Goal: Task Accomplishment & Management: Manage account settings

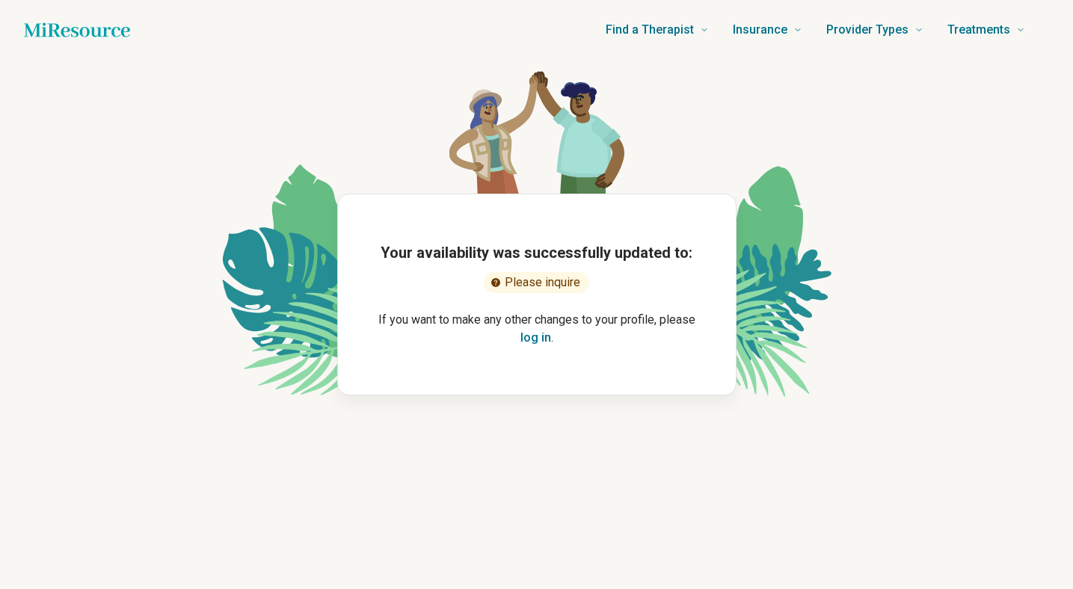
click at [541, 343] on button "log in" at bounding box center [536, 338] width 31 height 18
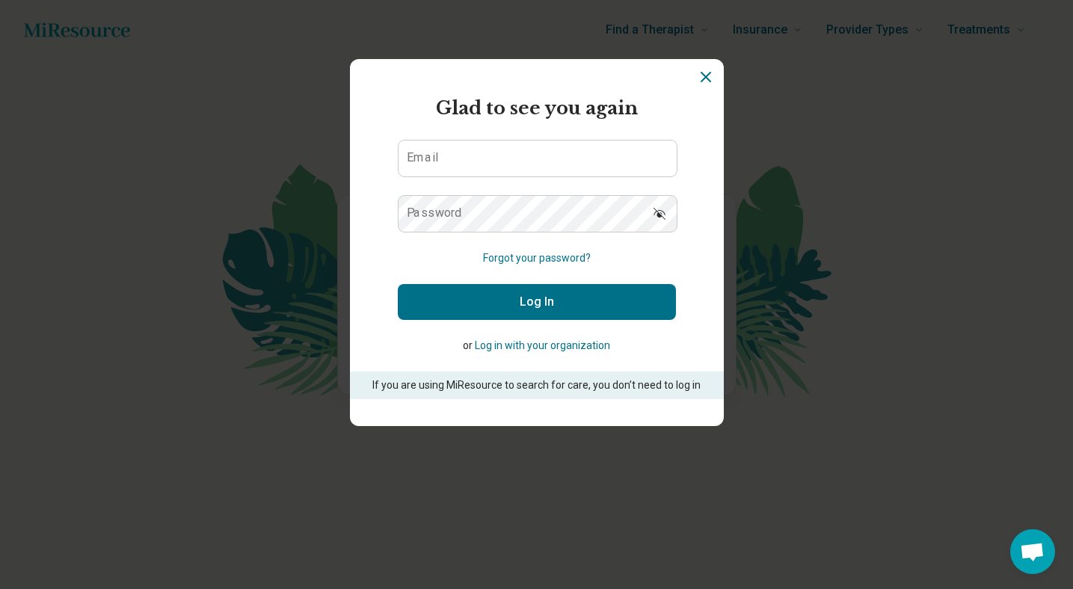
click at [509, 138] on form "Glad to see you again Email Password Forgot your password? Log In or Log in wit…" at bounding box center [537, 247] width 278 height 304
click at [501, 162] on input "Email" at bounding box center [538, 159] width 278 height 36
type input "**********"
click at [511, 291] on button "Log In" at bounding box center [537, 302] width 278 height 36
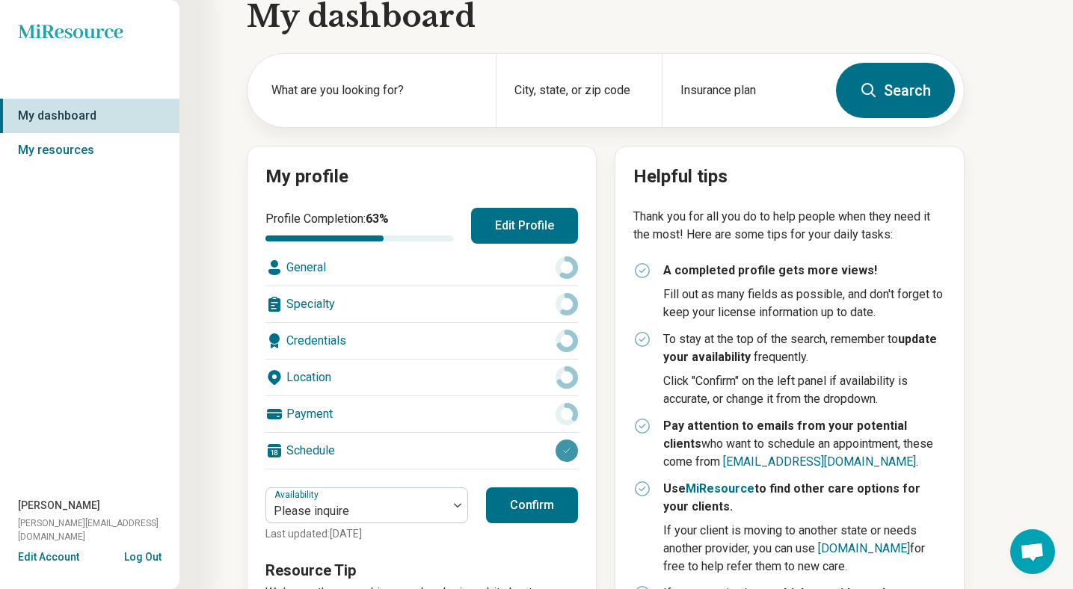
scroll to position [52, 0]
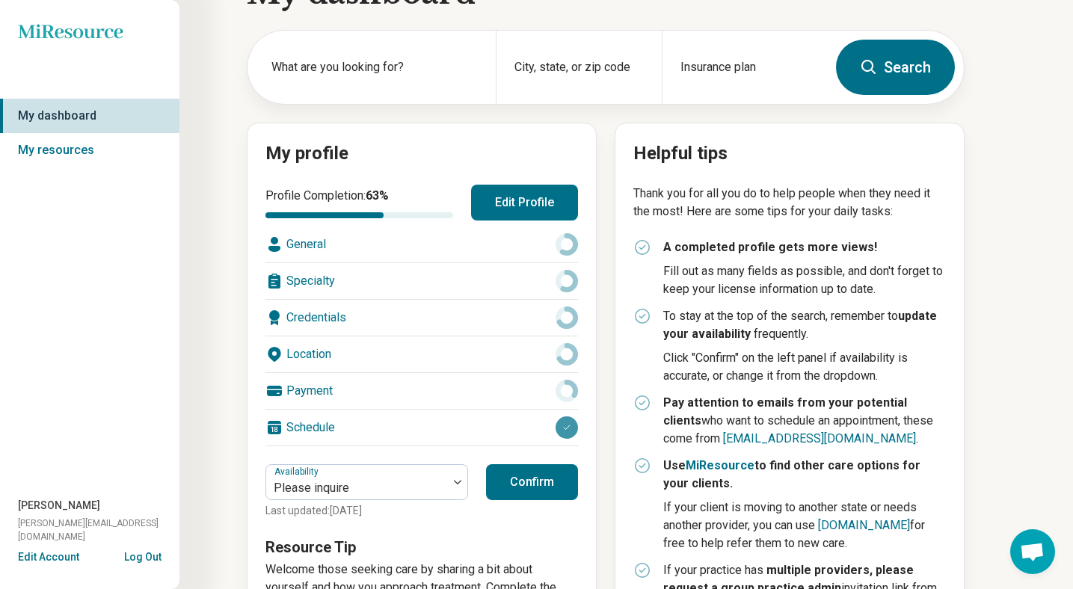
click at [500, 206] on button "Edit Profile" at bounding box center [524, 203] width 107 height 36
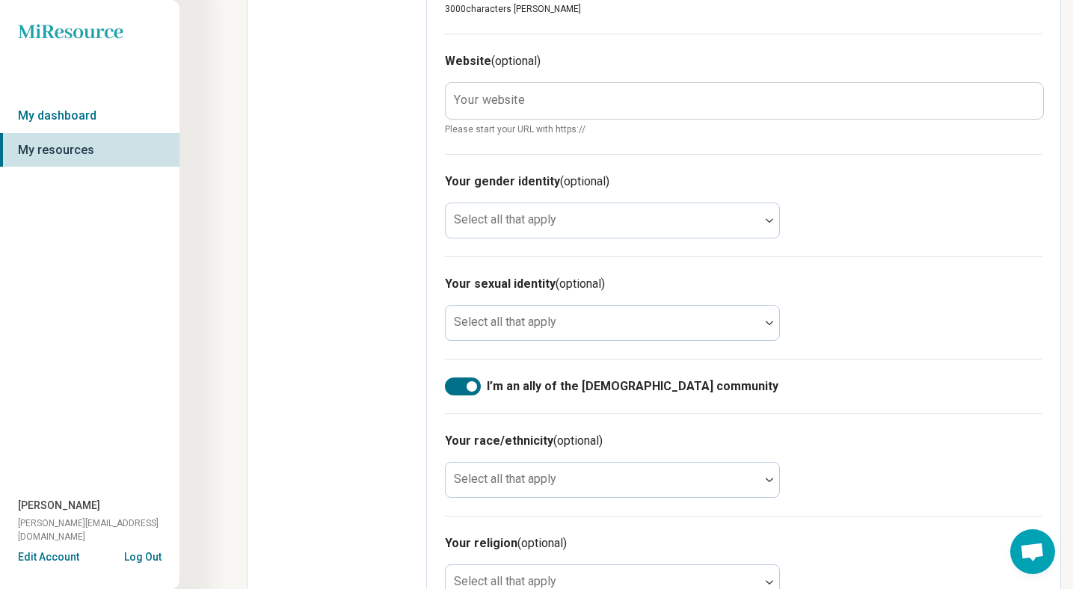
scroll to position [862, 0]
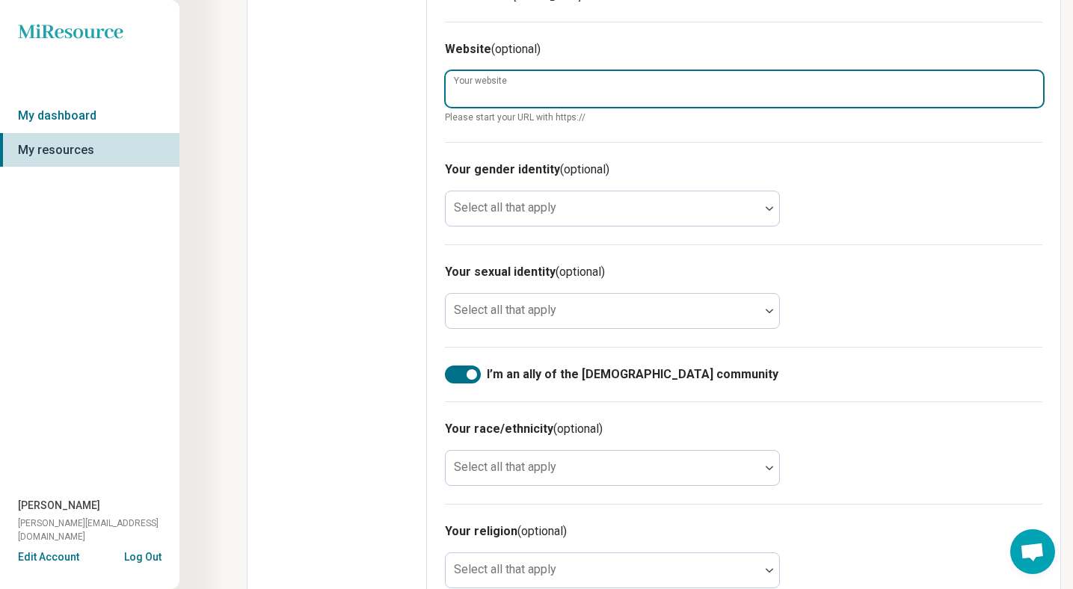
click at [651, 85] on input "Your website" at bounding box center [745, 89] width 598 height 36
paste input "**********"
type textarea "*"
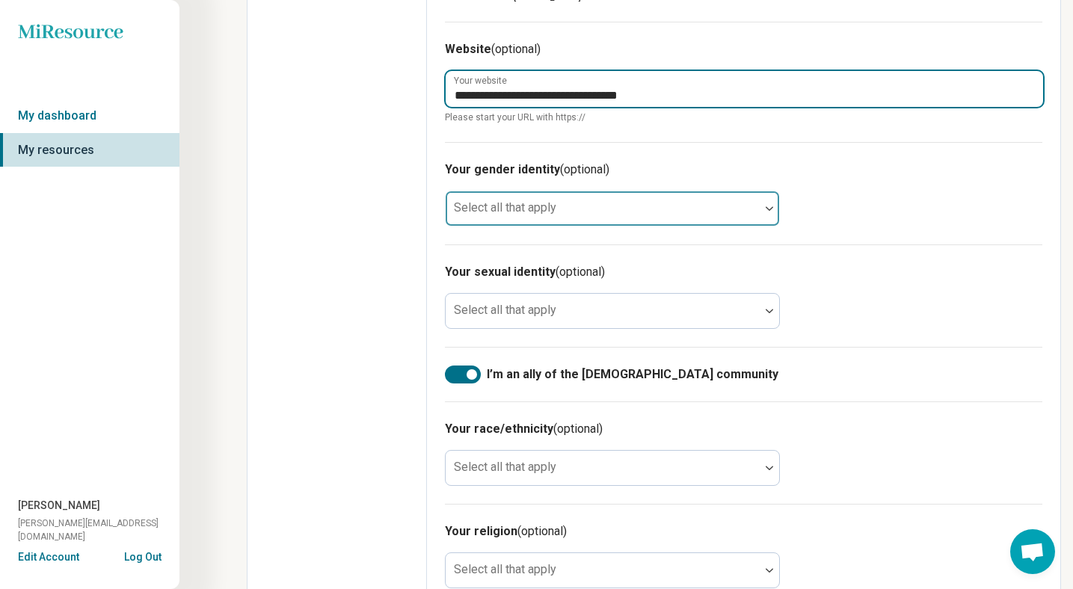
type input "**********"
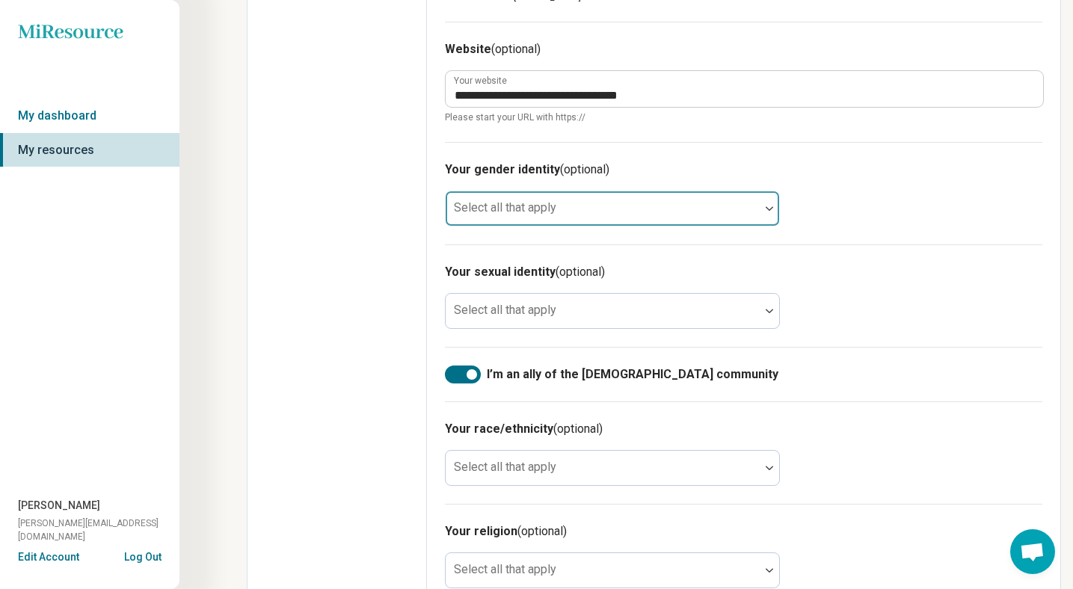
click at [616, 214] on div at bounding box center [603, 214] width 302 height 21
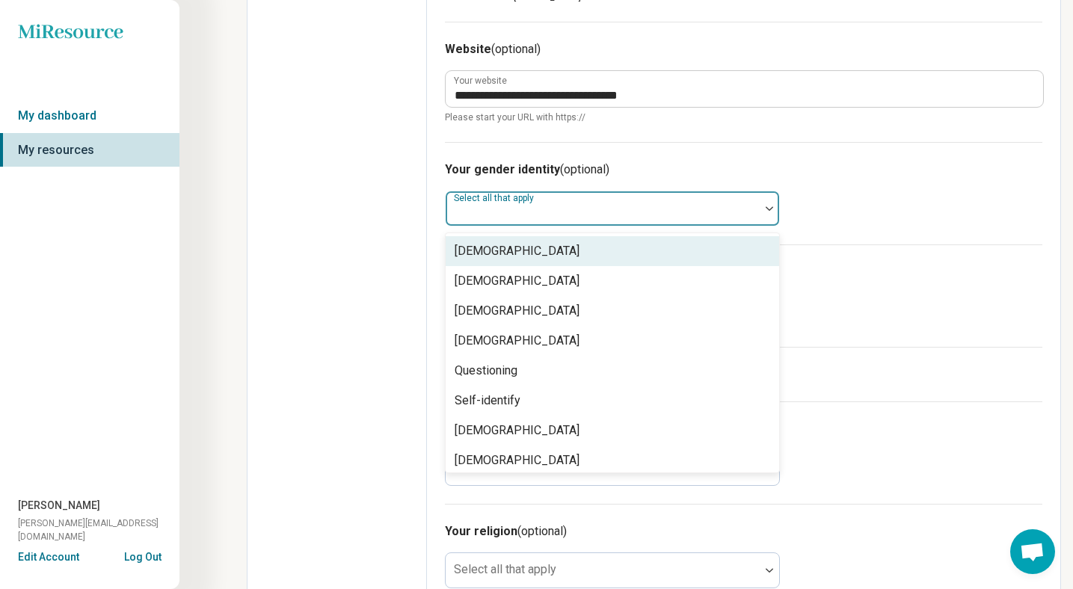
click at [789, 159] on div "Your gender identity (optional) [DEMOGRAPHIC_DATA], [DEMOGRAPHIC_DATA] of 8. 8 …" at bounding box center [744, 193] width 598 height 102
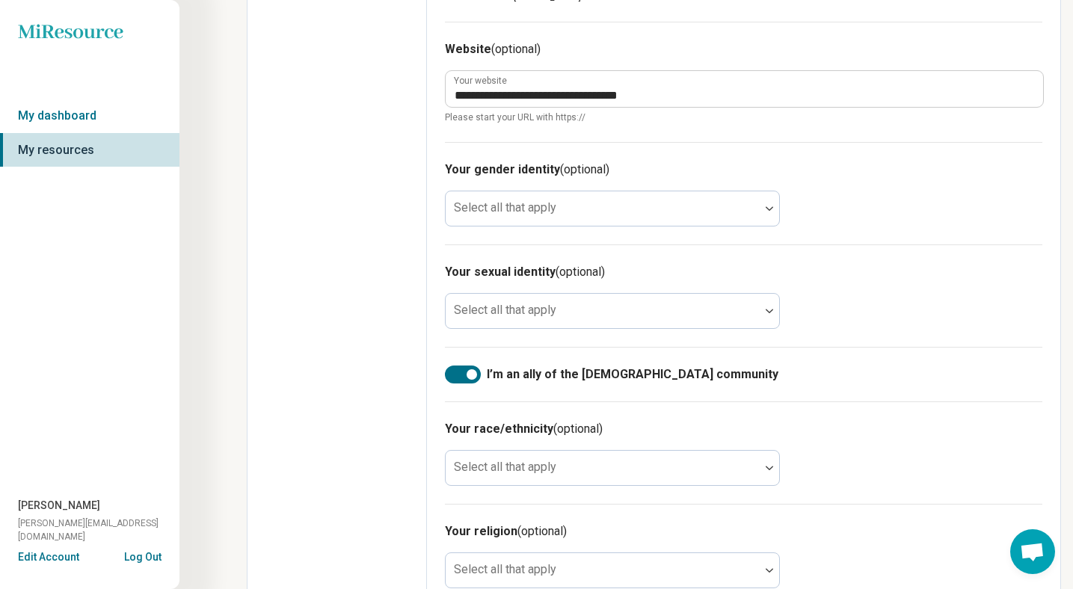
scroll to position [898, 0]
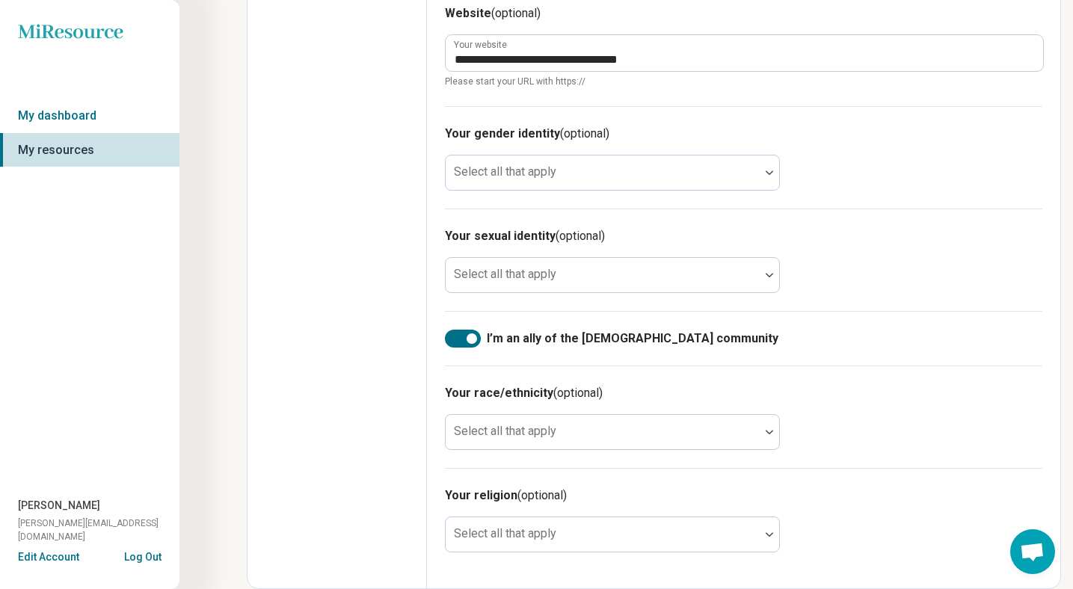
click at [464, 340] on div at bounding box center [463, 339] width 36 height 18
click at [465, 337] on div at bounding box center [463, 339] width 36 height 18
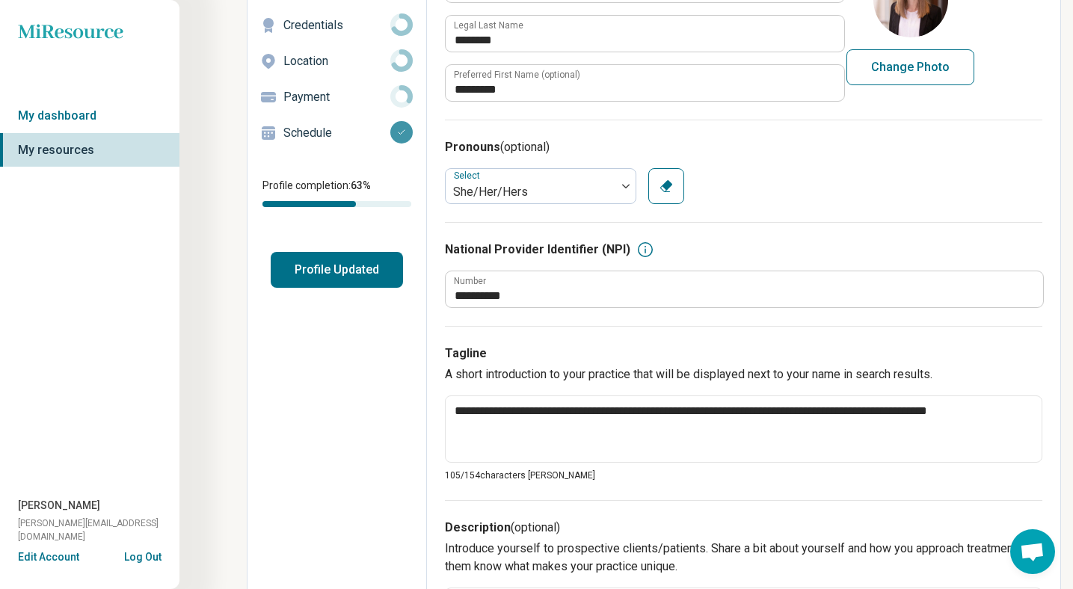
scroll to position [0, 0]
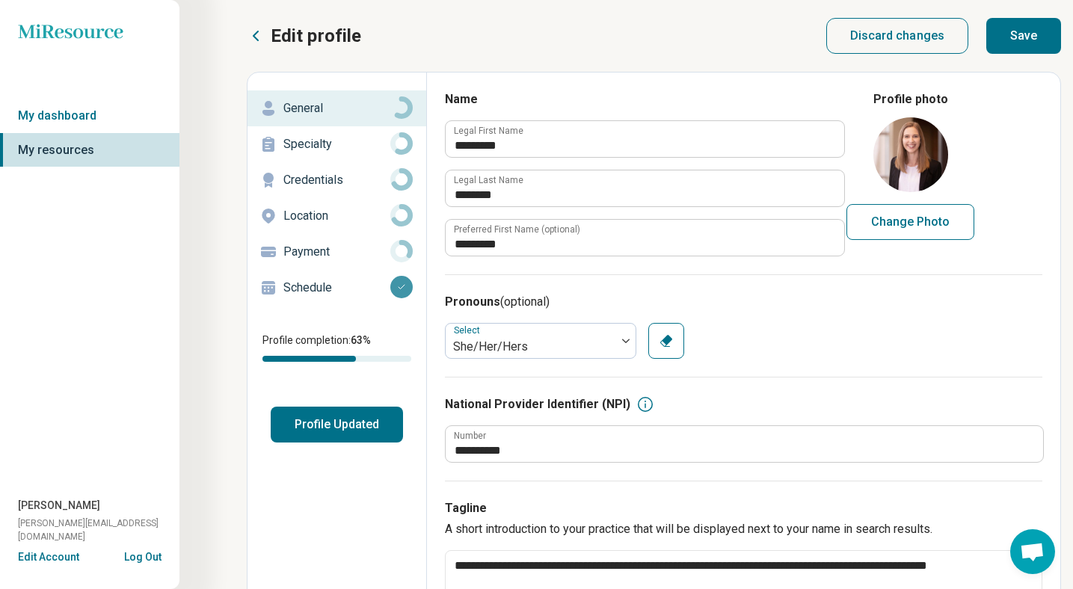
click at [1020, 47] on button "Save" at bounding box center [1024, 36] width 75 height 36
type textarea "*"
click at [354, 142] on p "Specialty" at bounding box center [336, 144] width 107 height 18
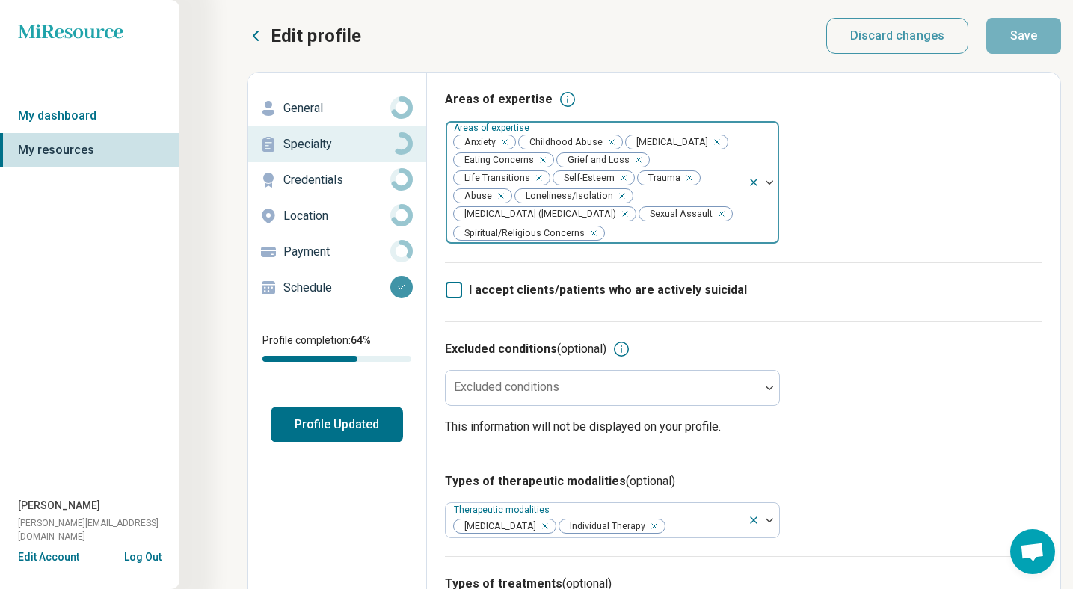
click at [543, 159] on div "Remove [object Object]" at bounding box center [540, 160] width 18 height 18
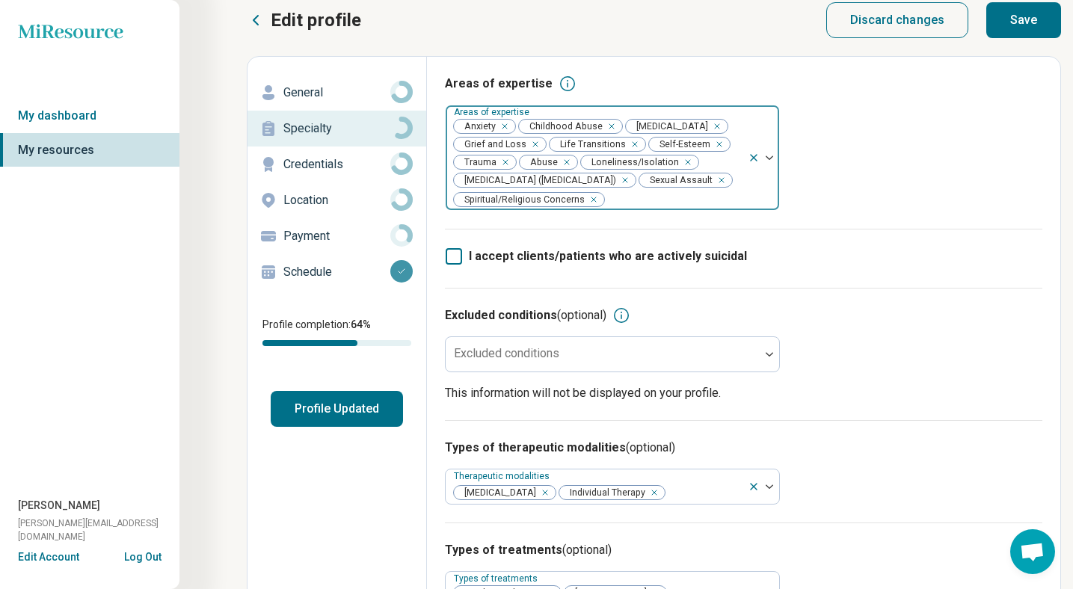
scroll to position [25, 0]
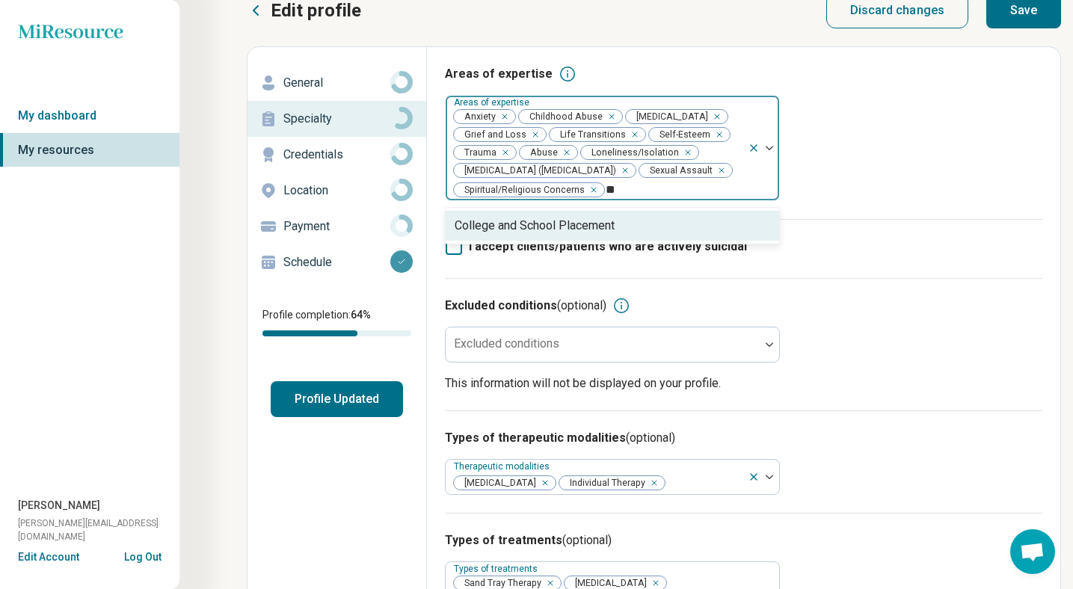
type input "*"
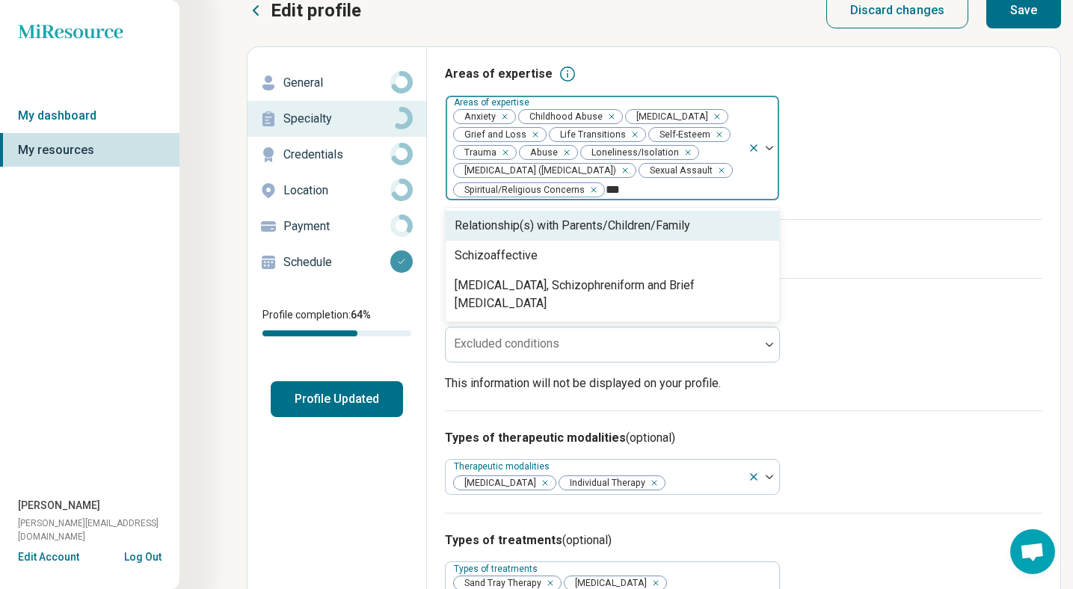
type input "****"
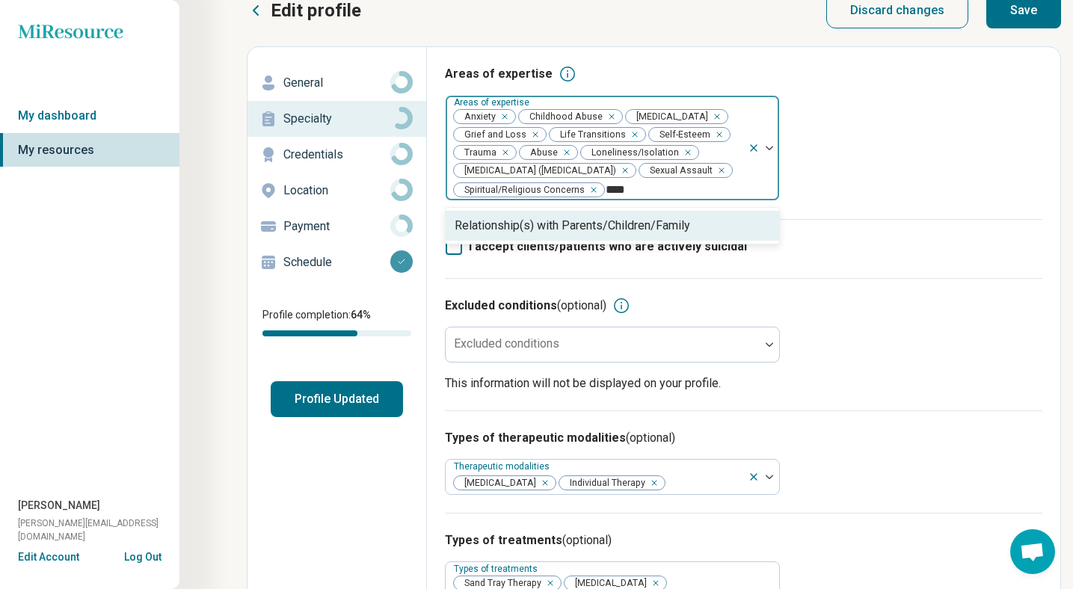
click at [598, 220] on div "Relationship(s) with Parents/Children/Family" at bounding box center [573, 226] width 236 height 18
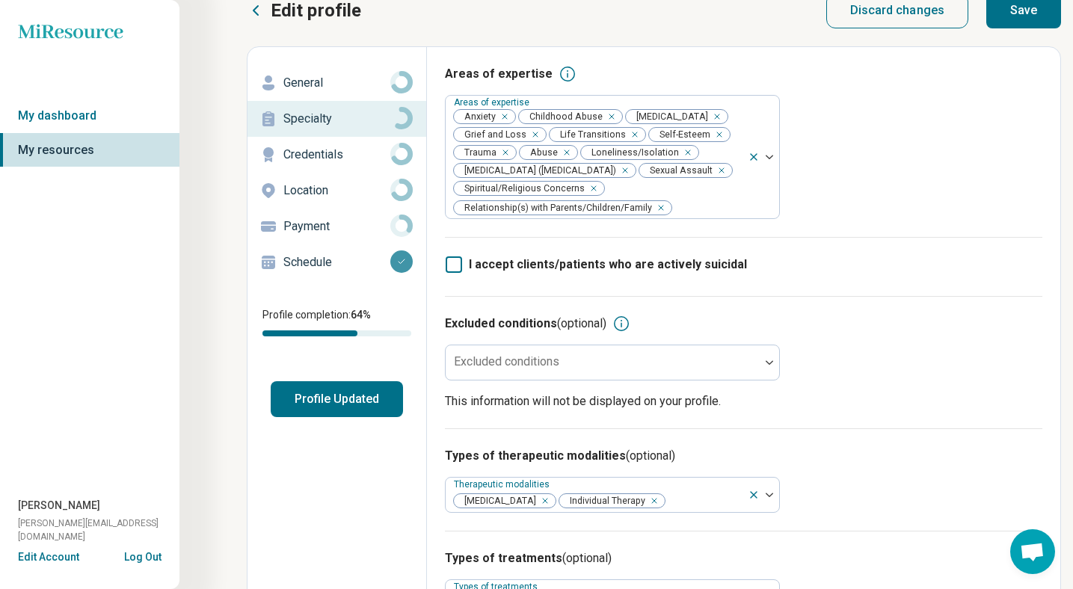
click at [812, 281] on div "I accept clients/patients who are actively suicidal" at bounding box center [744, 266] width 598 height 59
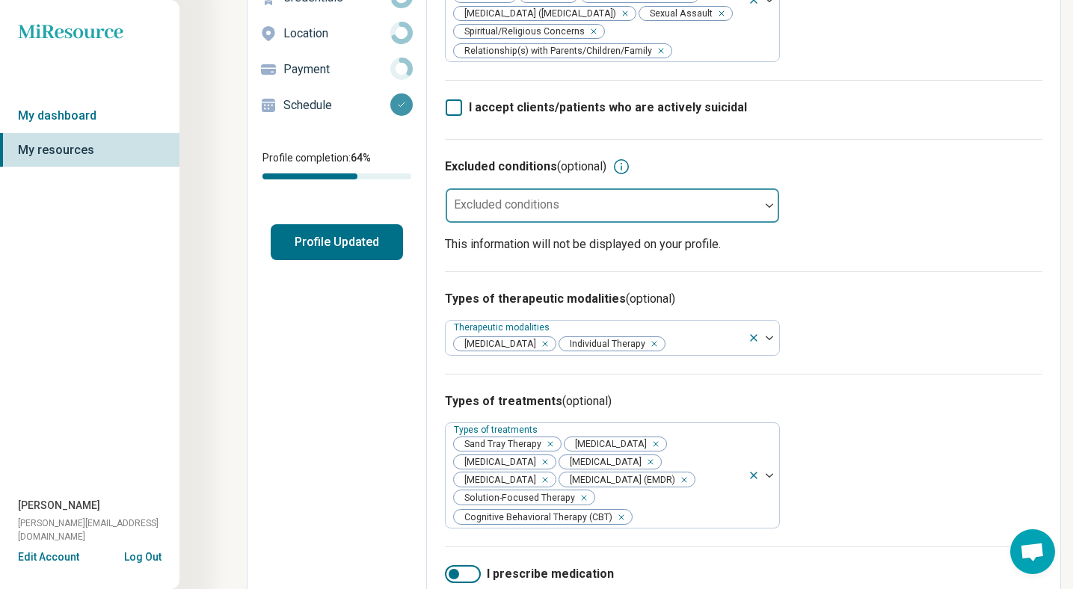
scroll to position [183, 0]
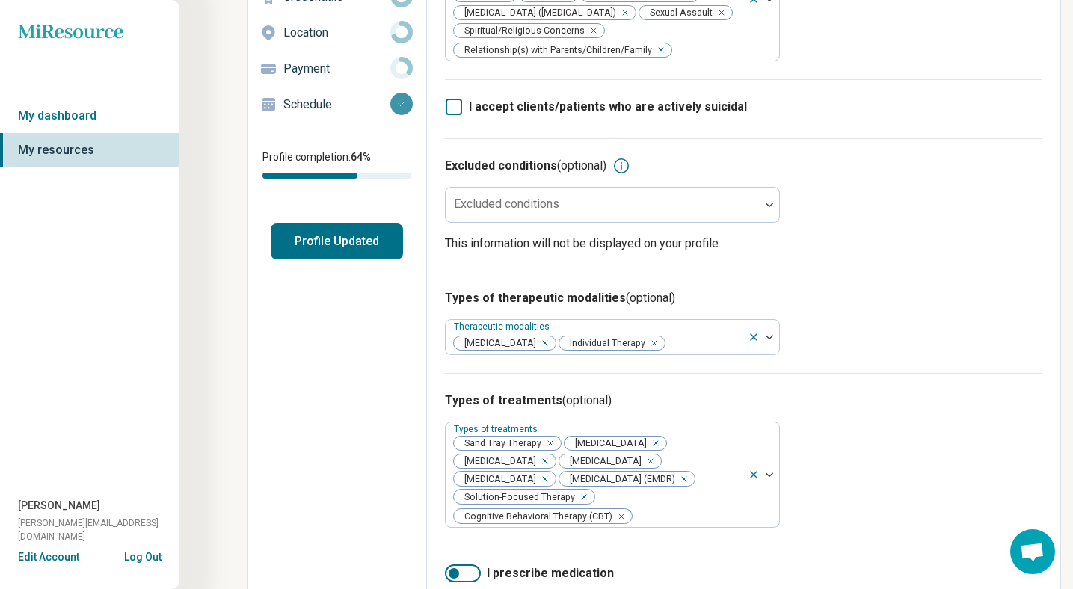
click at [453, 109] on icon at bounding box center [454, 107] width 16 height 16
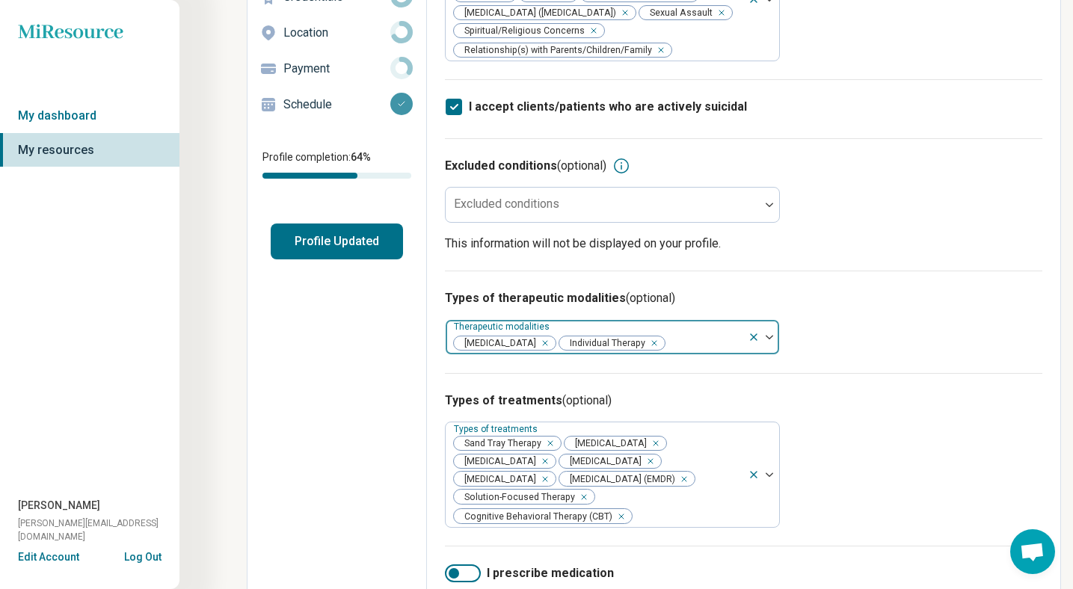
click at [673, 347] on div at bounding box center [704, 343] width 76 height 21
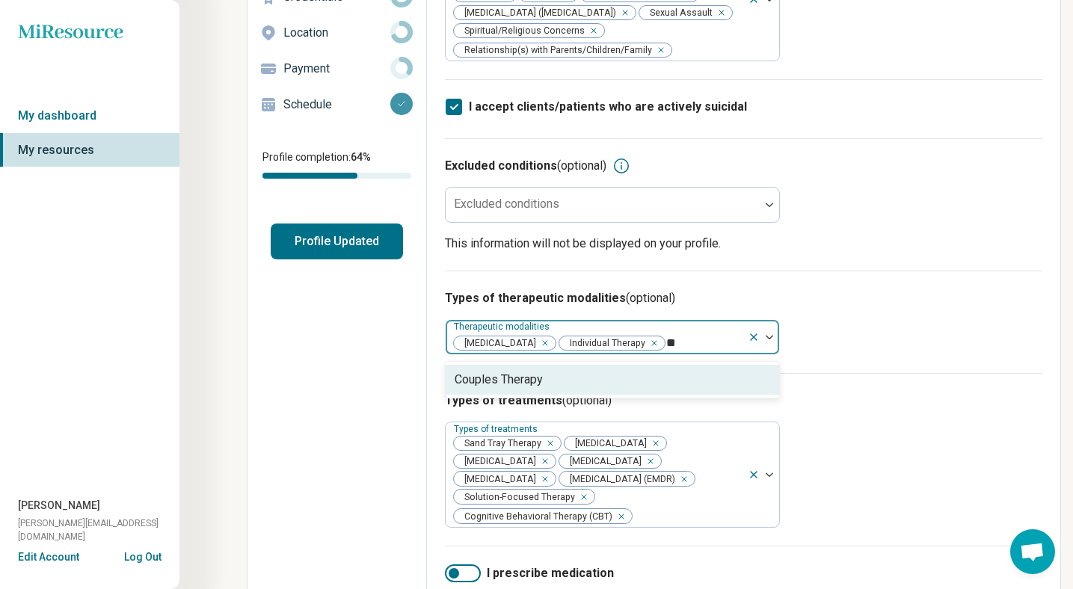
type input "*"
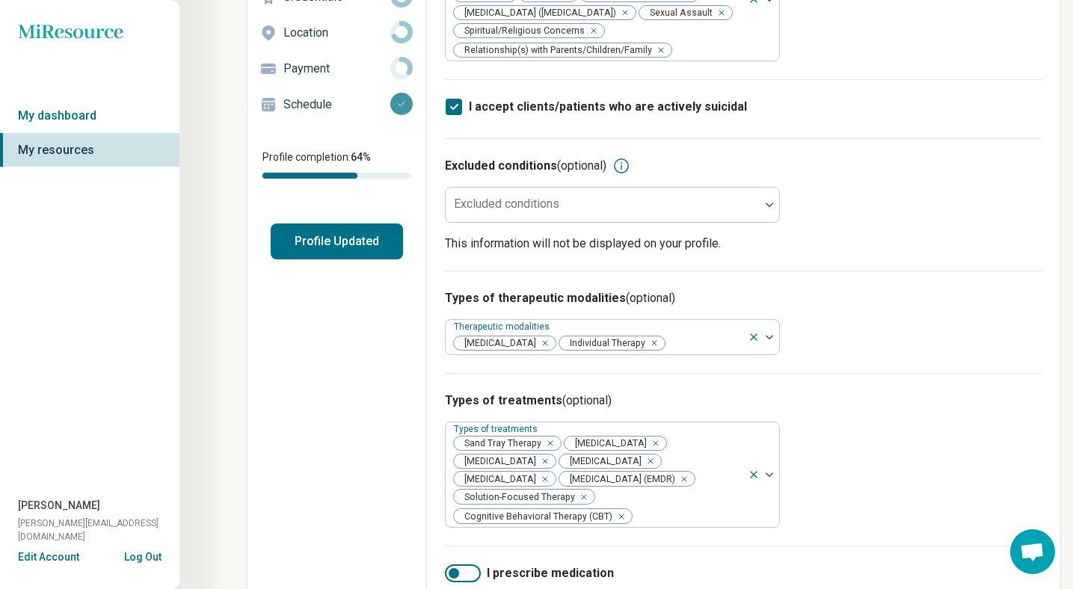
click at [849, 302] on h3 "Types of therapeutic modalities (optional)" at bounding box center [744, 298] width 598 height 18
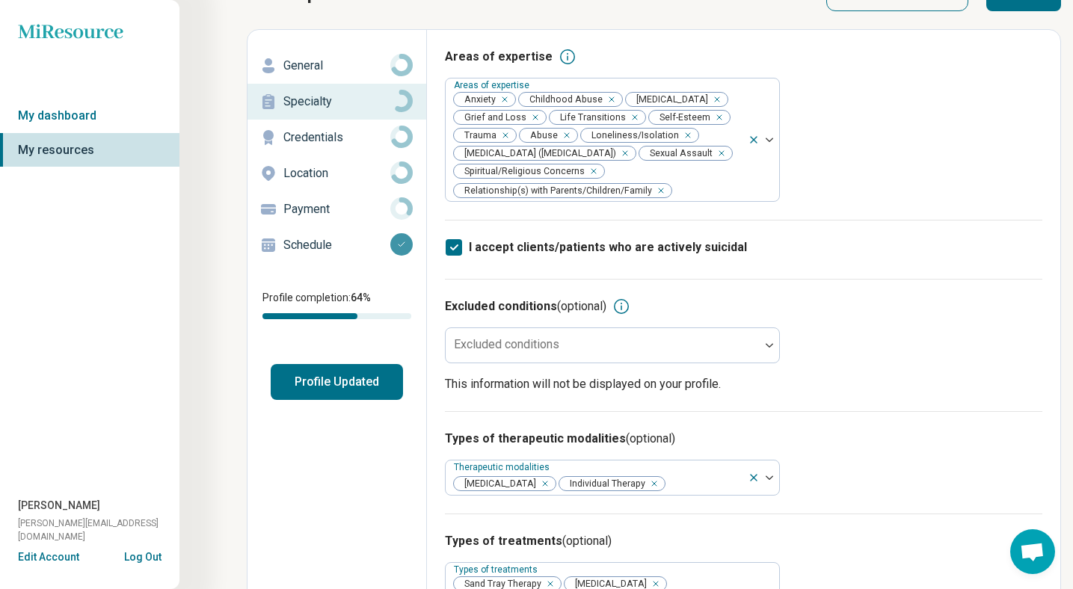
scroll to position [0, 0]
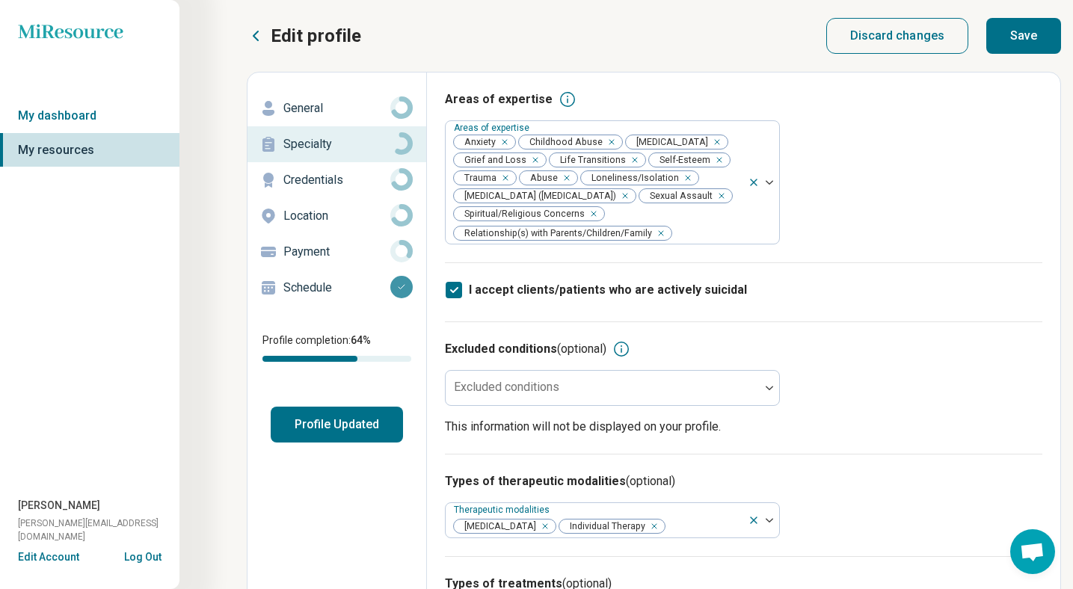
click at [343, 174] on p "Credentials" at bounding box center [336, 180] width 107 height 18
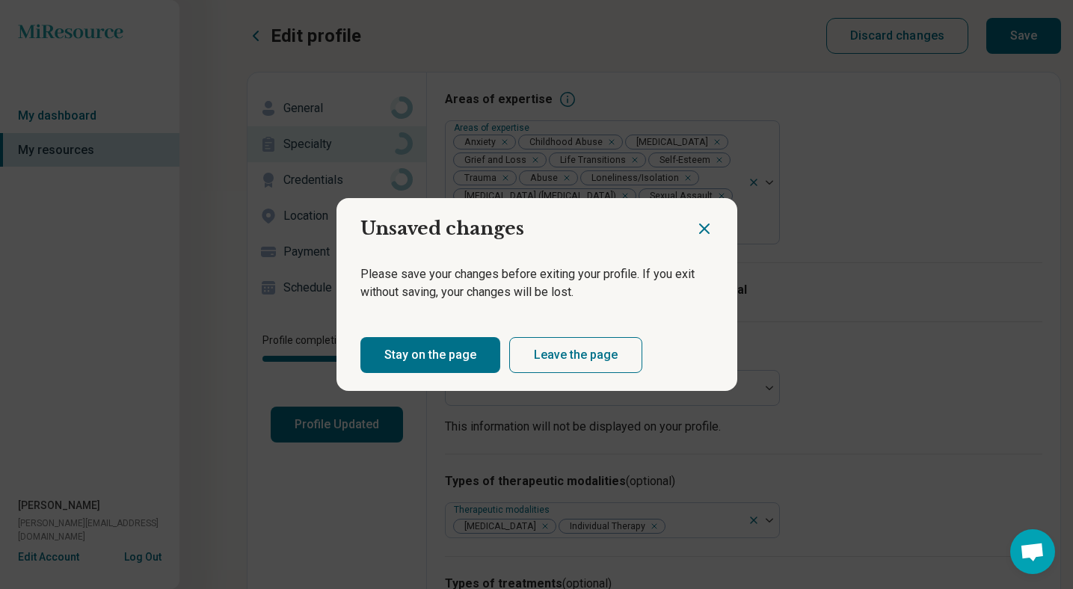
click at [705, 221] on icon "Close dialog" at bounding box center [705, 229] width 18 height 18
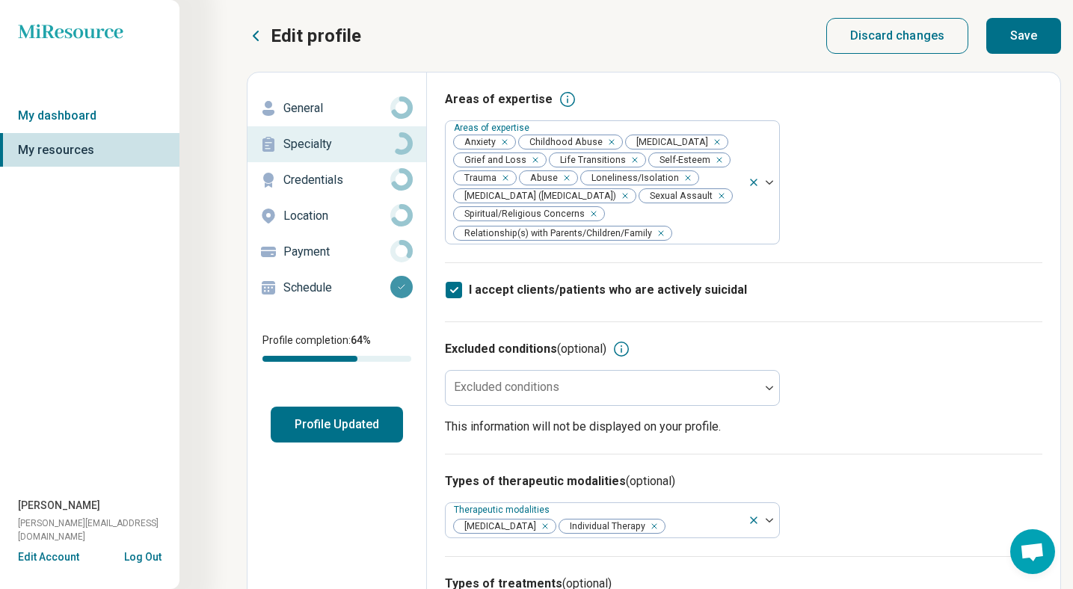
click at [1030, 30] on button "Save" at bounding box center [1024, 36] width 75 height 36
click at [319, 184] on p "Credentials" at bounding box center [336, 180] width 107 height 18
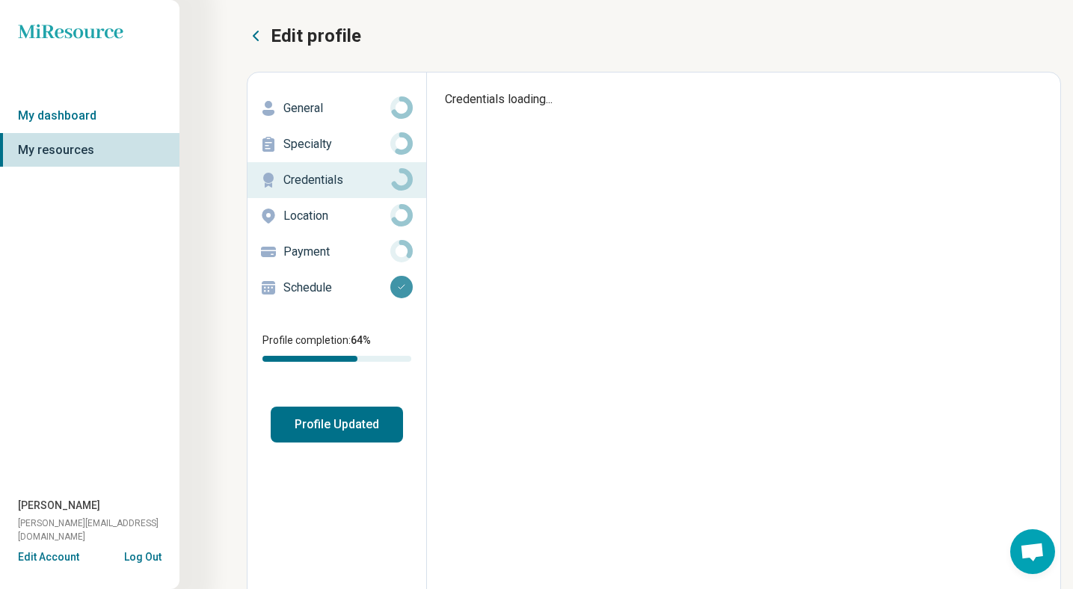
type textarea "*"
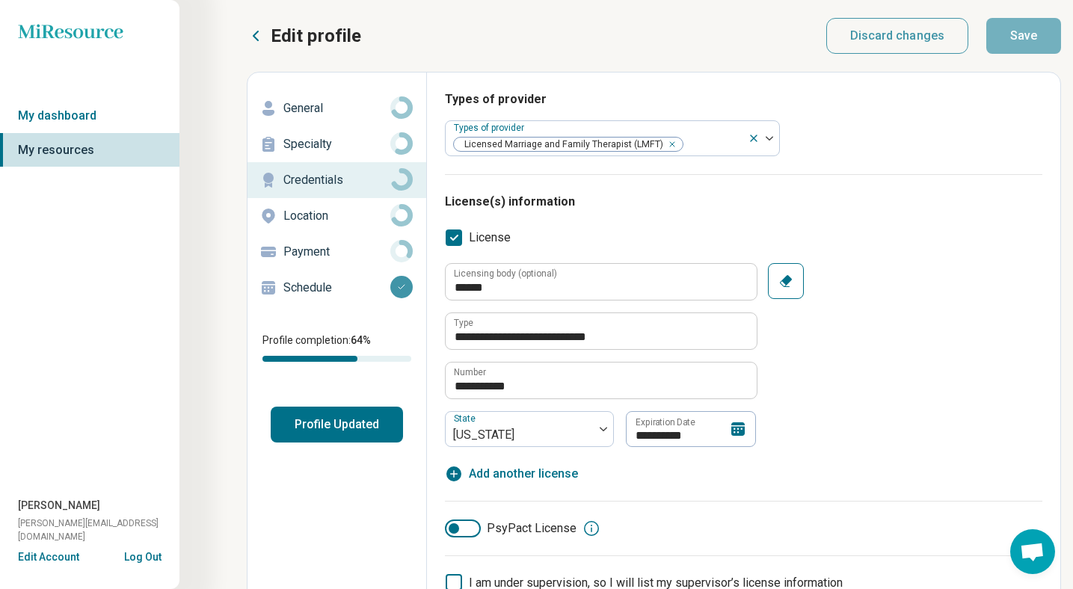
click at [339, 217] on p "Location" at bounding box center [336, 216] width 107 height 18
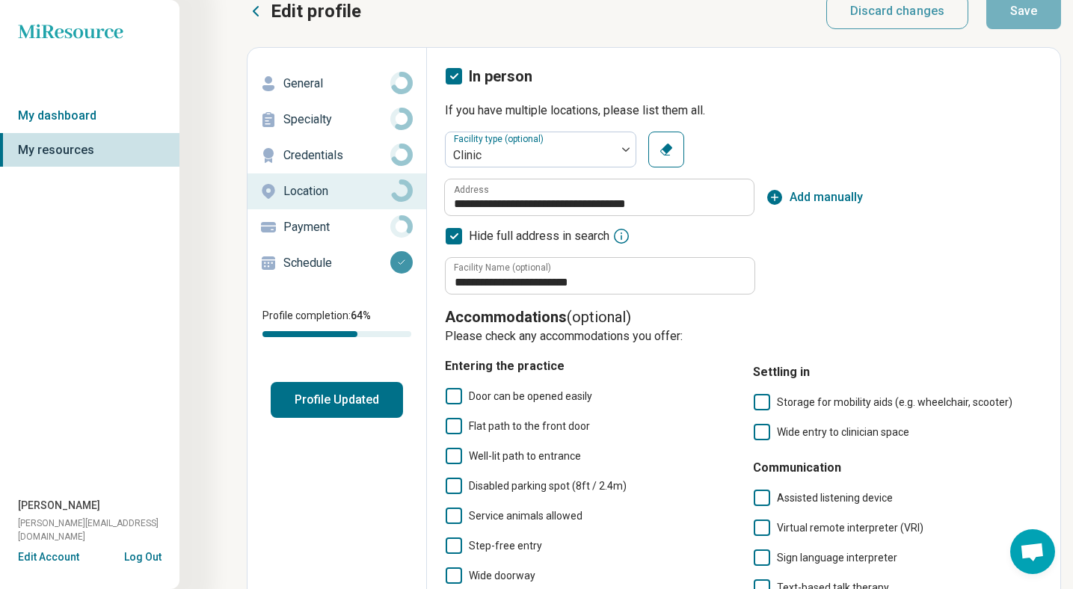
scroll to position [28, 0]
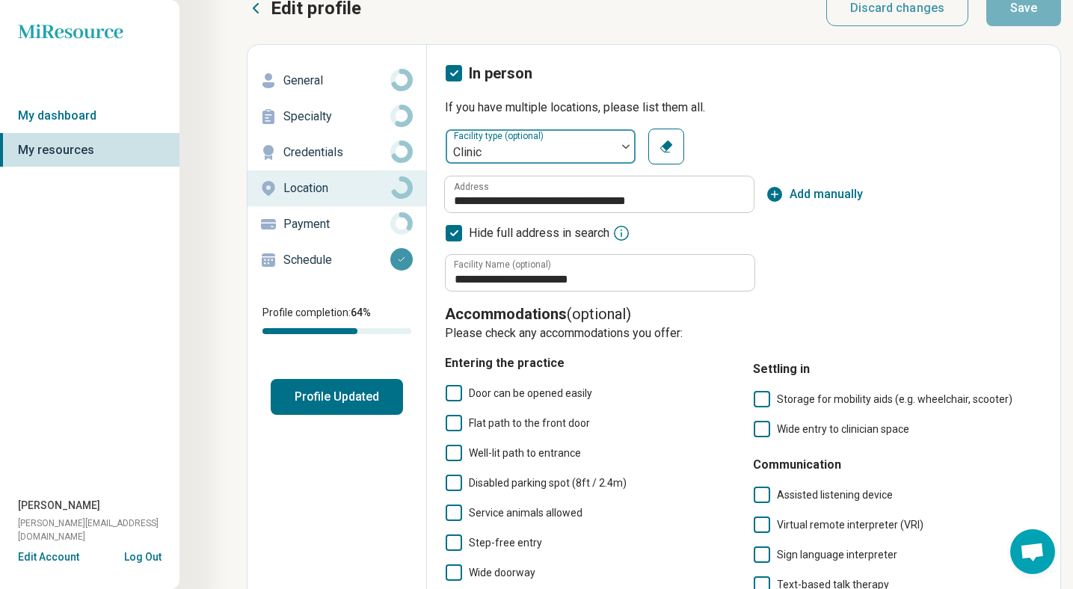
click at [589, 162] on div at bounding box center [531, 152] width 159 height 21
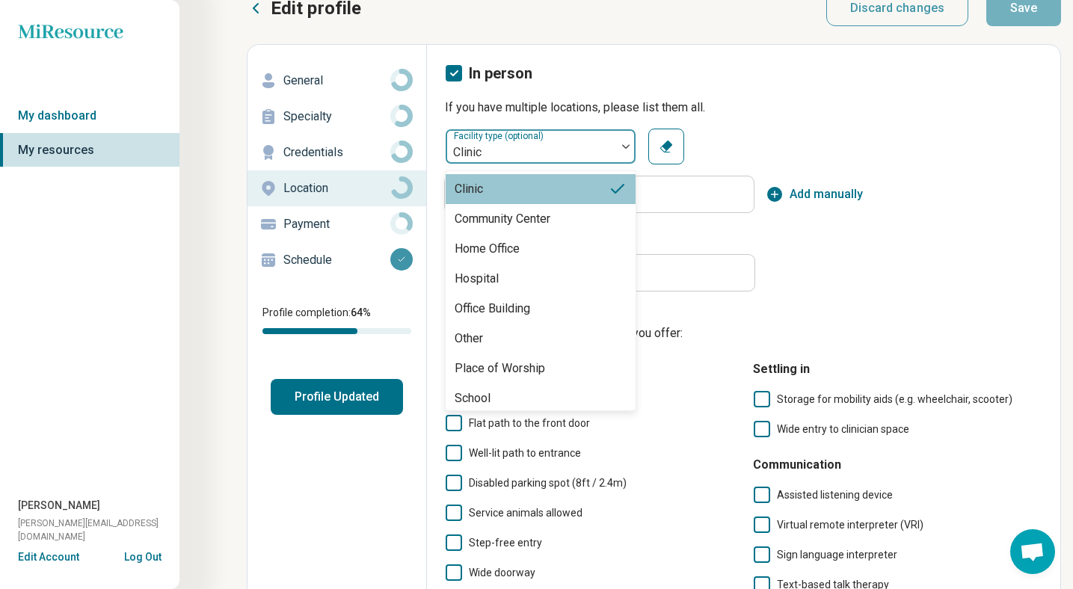
click at [589, 162] on div at bounding box center [531, 152] width 159 height 21
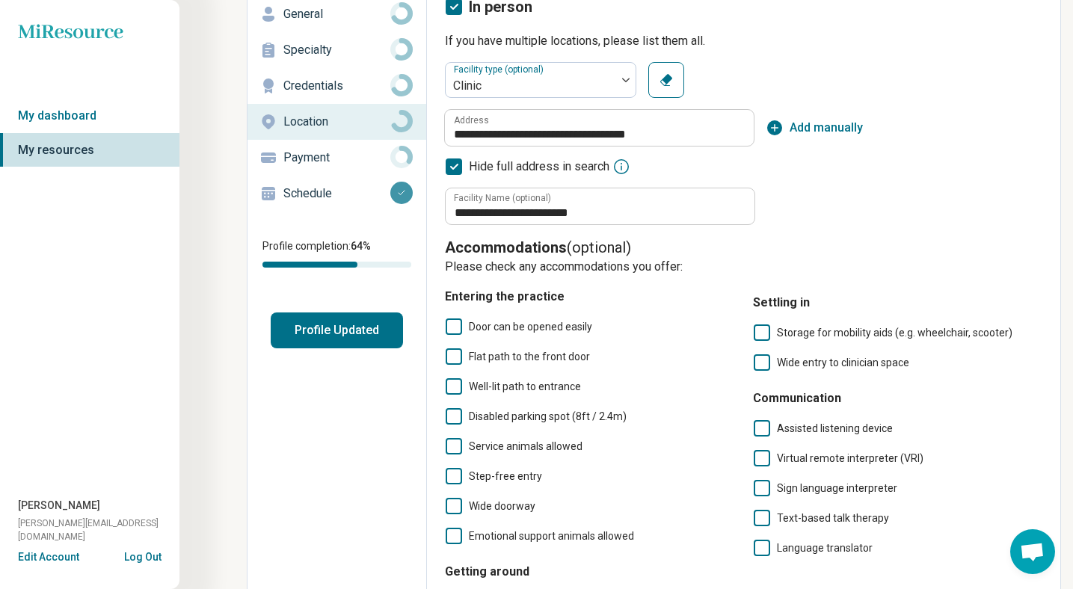
scroll to position [30, 0]
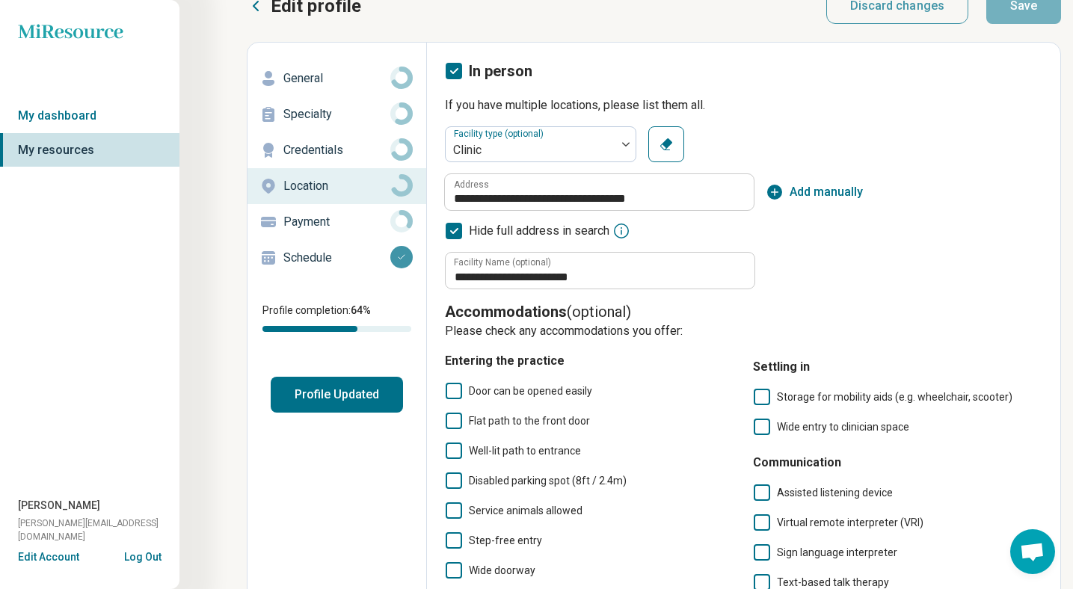
click at [347, 220] on p "Payment" at bounding box center [336, 222] width 107 height 18
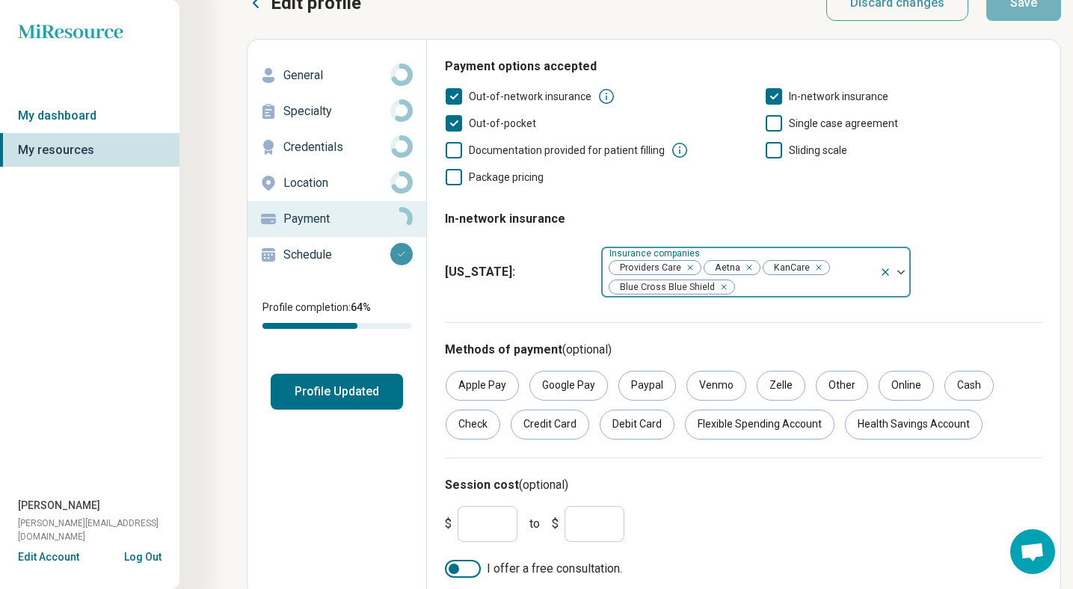
scroll to position [41, 0]
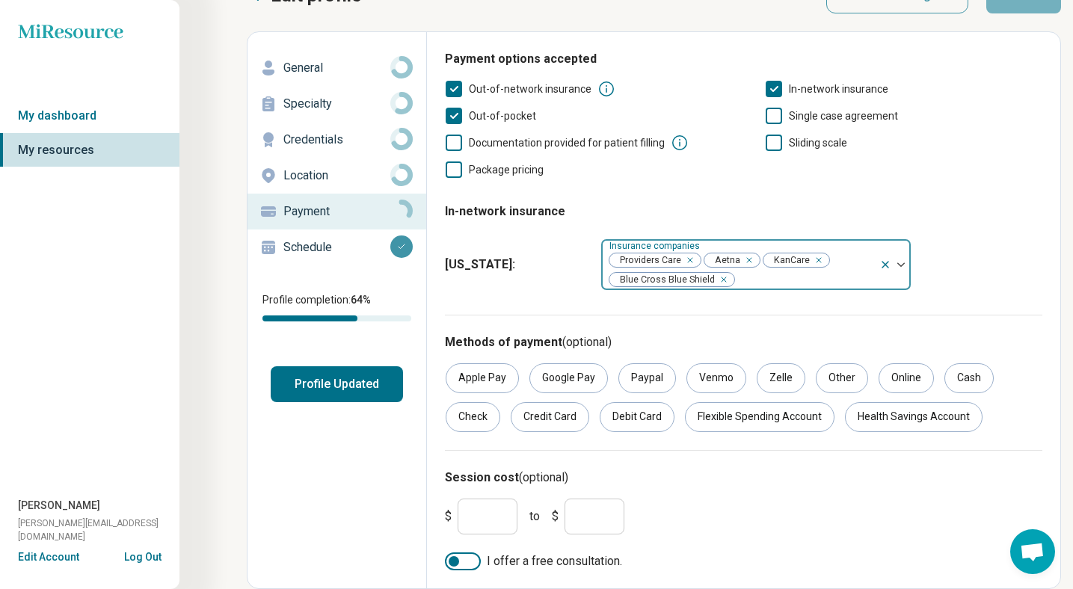
click at [755, 277] on div at bounding box center [805, 279] width 138 height 21
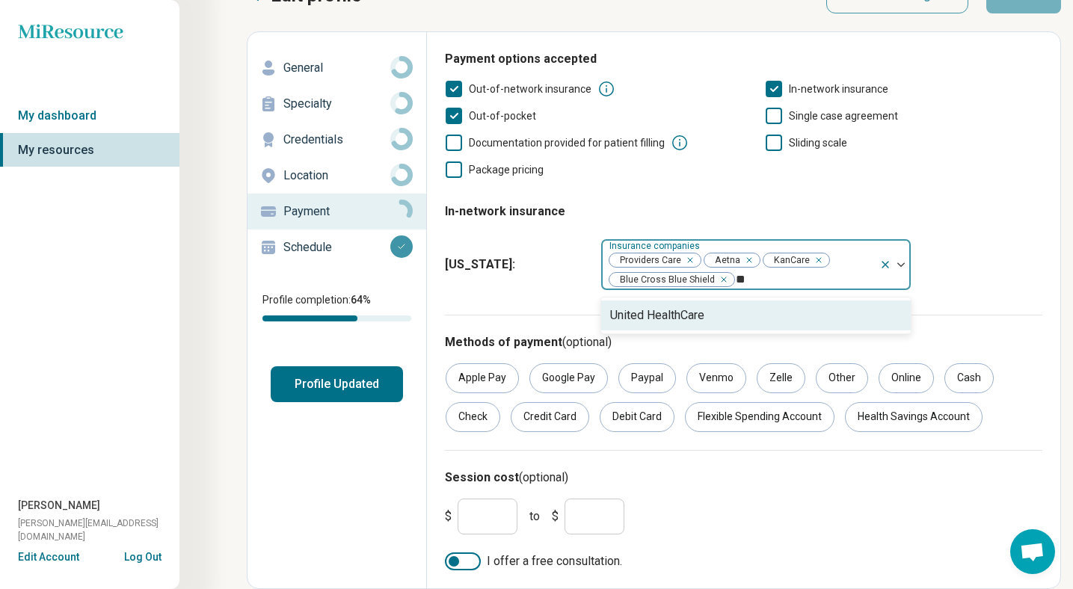
type input "***"
click at [716, 313] on div "United HealthCare" at bounding box center [756, 316] width 310 height 30
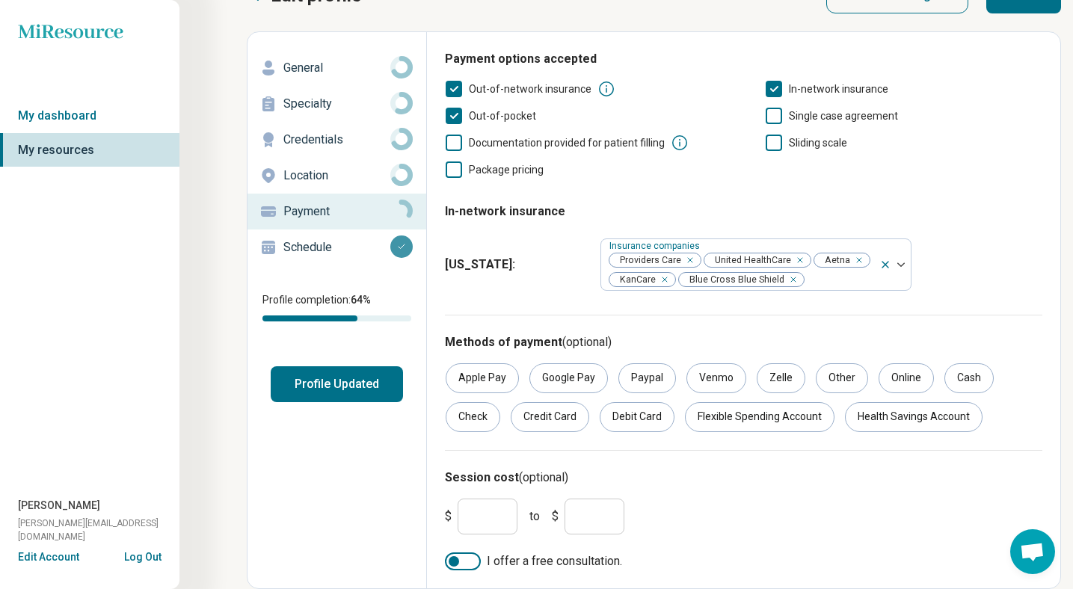
click at [568, 280] on div "[US_STATE] : Insurance companies Providers Care United HealthCare Aetna KanCare…" at bounding box center [744, 265] width 598 height 64
click at [963, 384] on div "Cash" at bounding box center [969, 379] width 49 height 30
click at [919, 417] on div "Health Savings Account" at bounding box center [914, 417] width 138 height 30
click at [797, 408] on div "Flexible Spending Account" at bounding box center [760, 417] width 150 height 30
click at [726, 405] on div "Flexible Spending Account" at bounding box center [760, 417] width 150 height 30
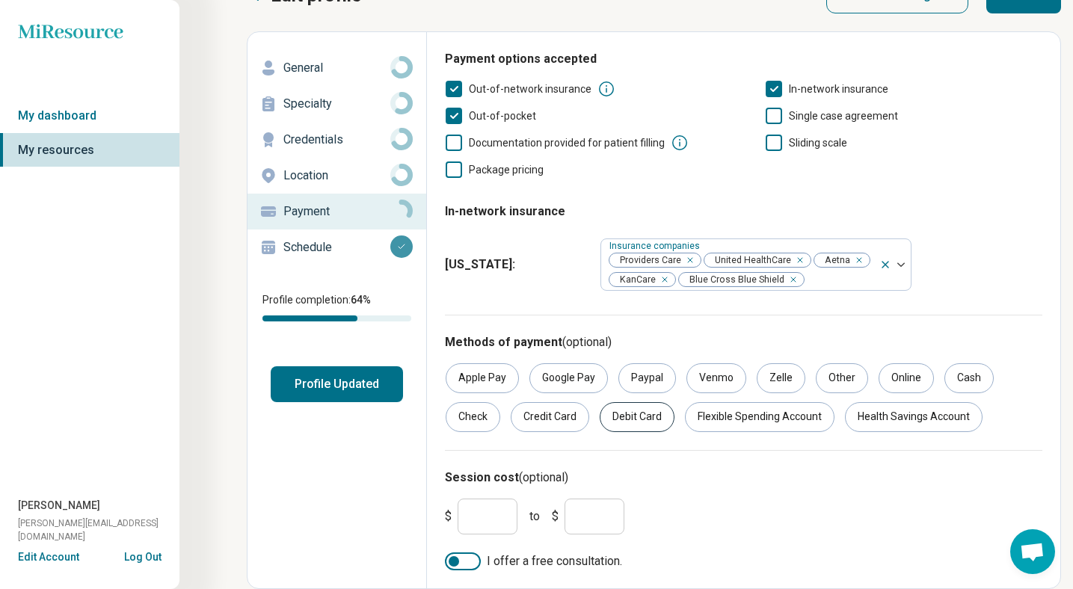
click at [620, 408] on div "Debit Card" at bounding box center [637, 417] width 75 height 30
click at [542, 417] on div "Credit Card" at bounding box center [550, 417] width 79 height 30
click at [483, 417] on div "Check" at bounding box center [473, 417] width 55 height 30
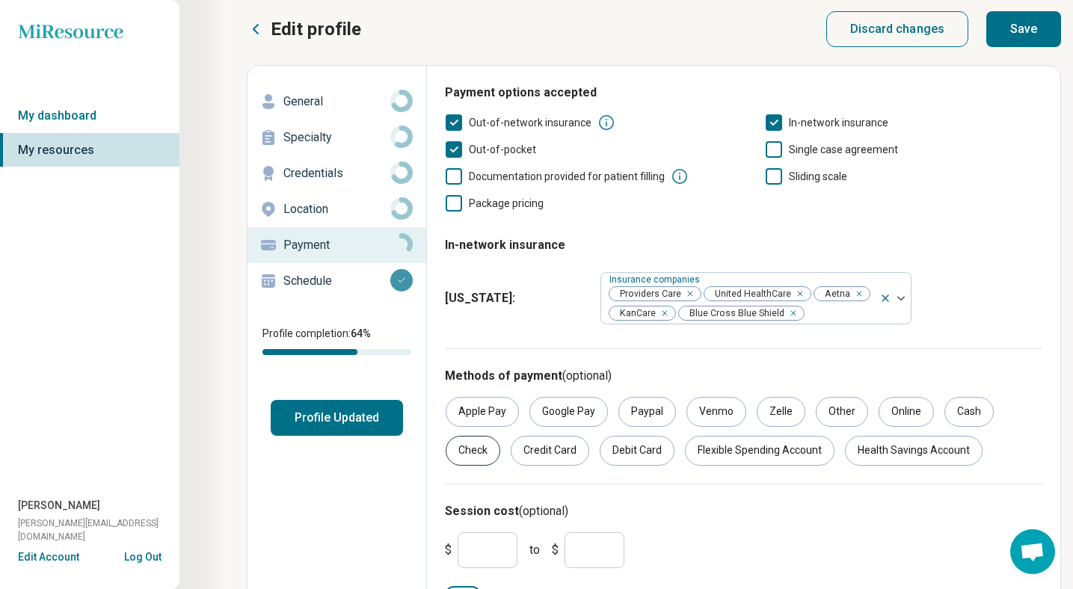
scroll to position [0, 0]
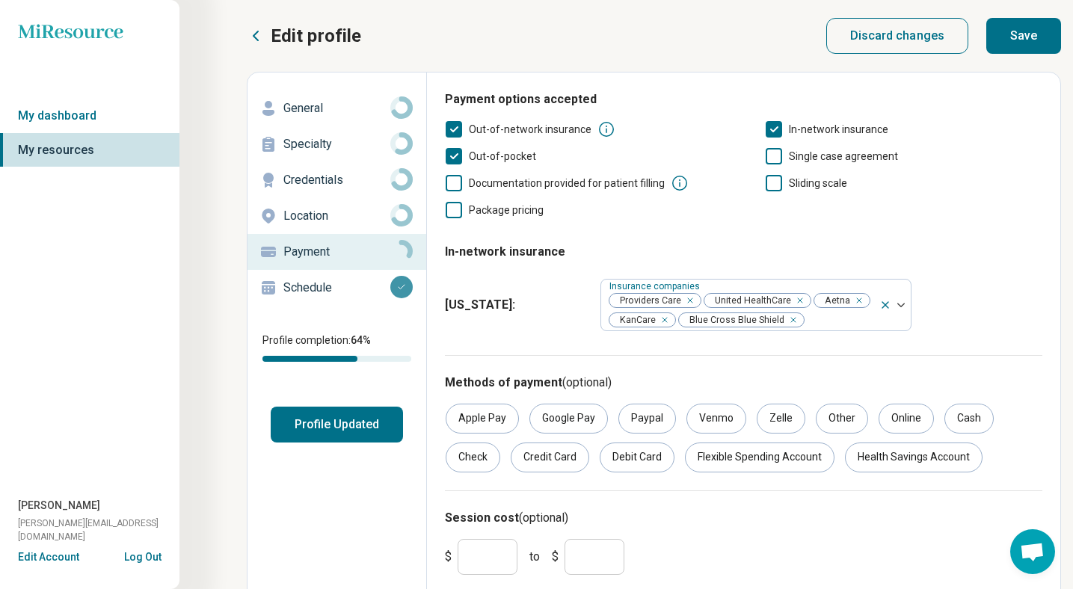
click at [1013, 28] on button "Save" at bounding box center [1024, 36] width 75 height 36
click at [340, 219] on p "Location" at bounding box center [336, 216] width 107 height 18
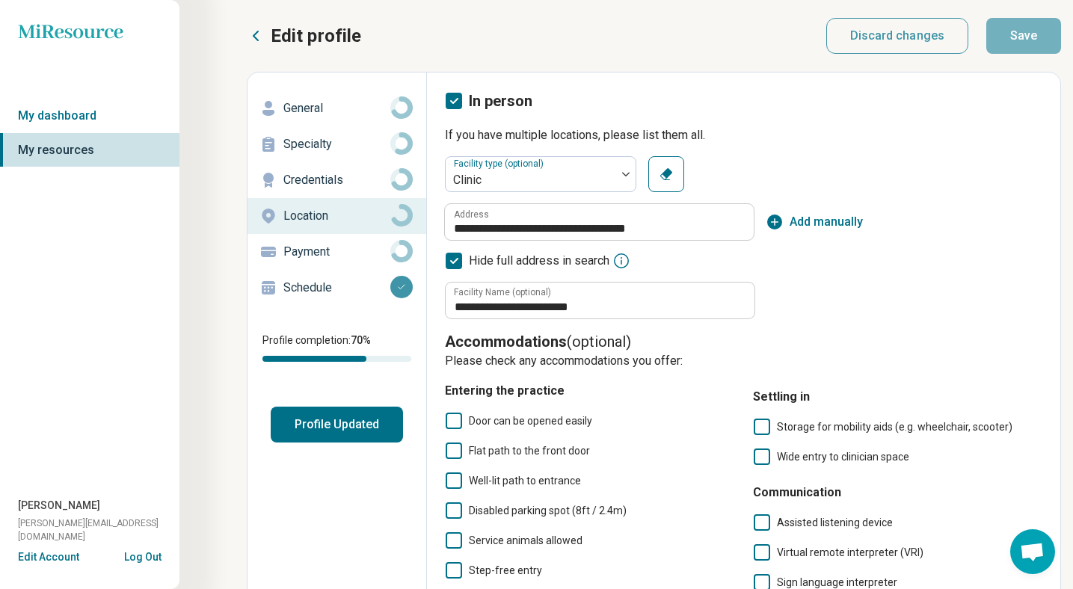
click at [311, 33] on p "Edit profile" at bounding box center [316, 36] width 91 height 24
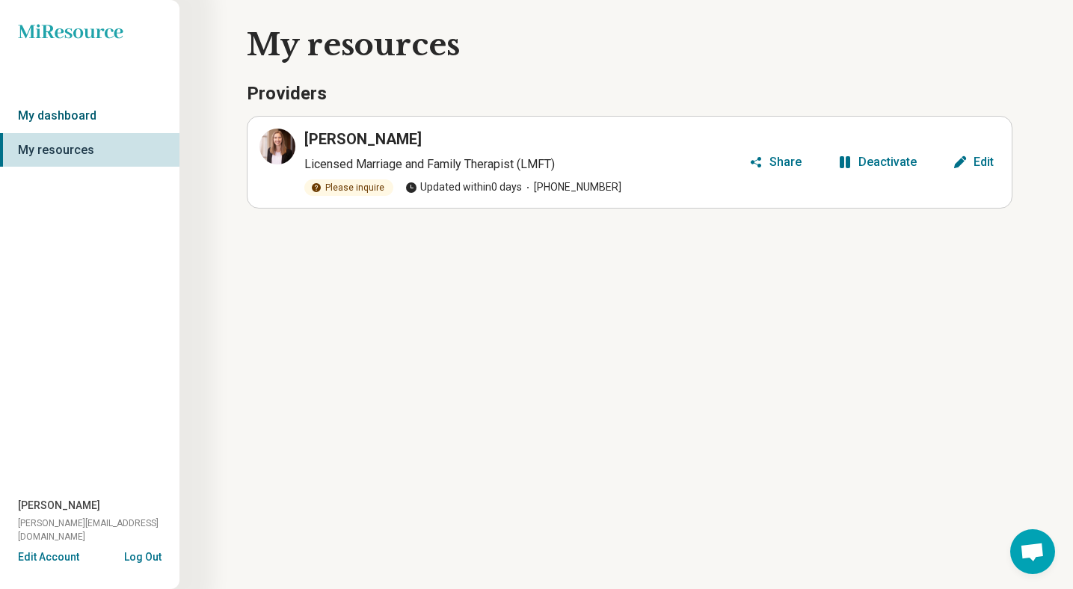
click at [98, 114] on link "My dashboard" at bounding box center [90, 116] width 180 height 34
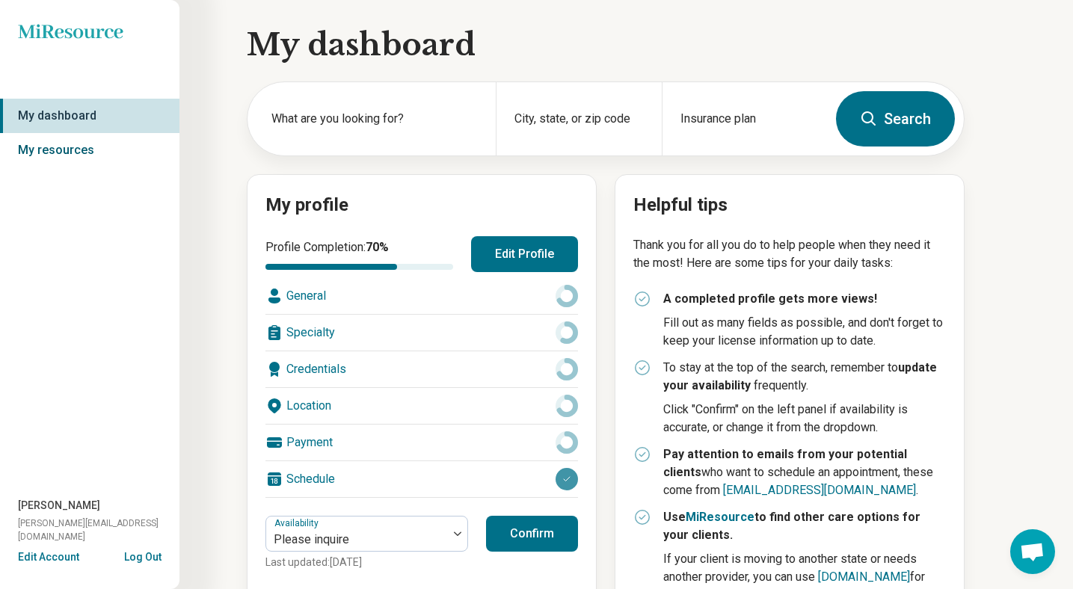
click at [92, 148] on link "My resources" at bounding box center [90, 150] width 180 height 34
